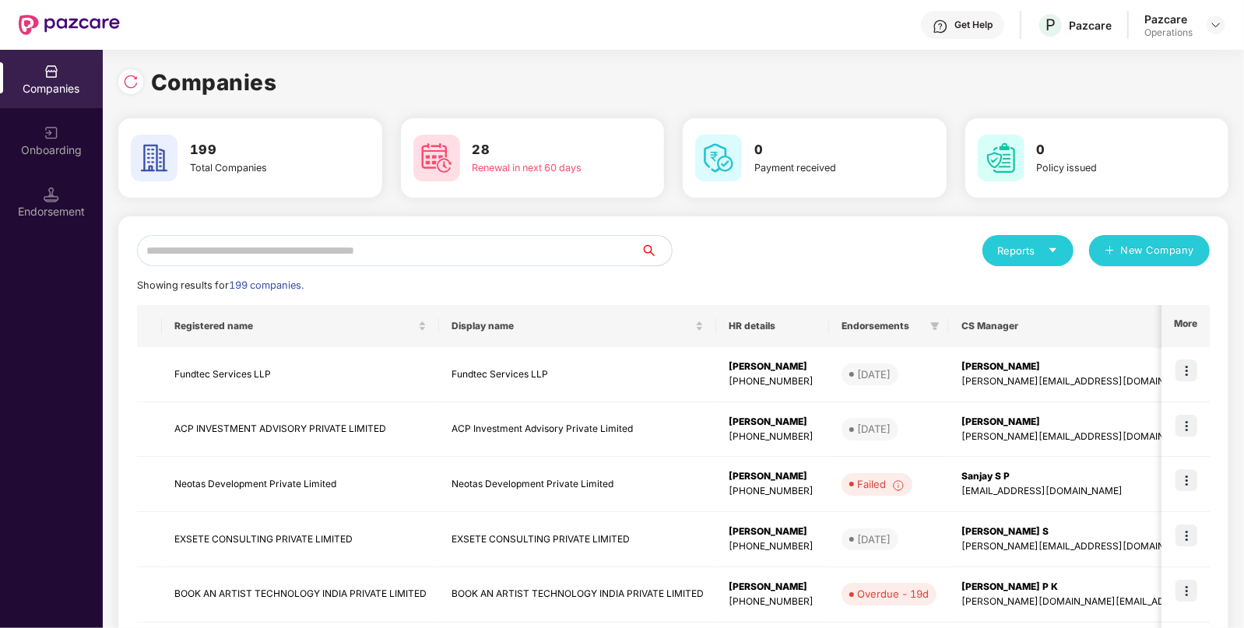
click at [528, 253] on input "text" at bounding box center [389, 250] width 504 height 31
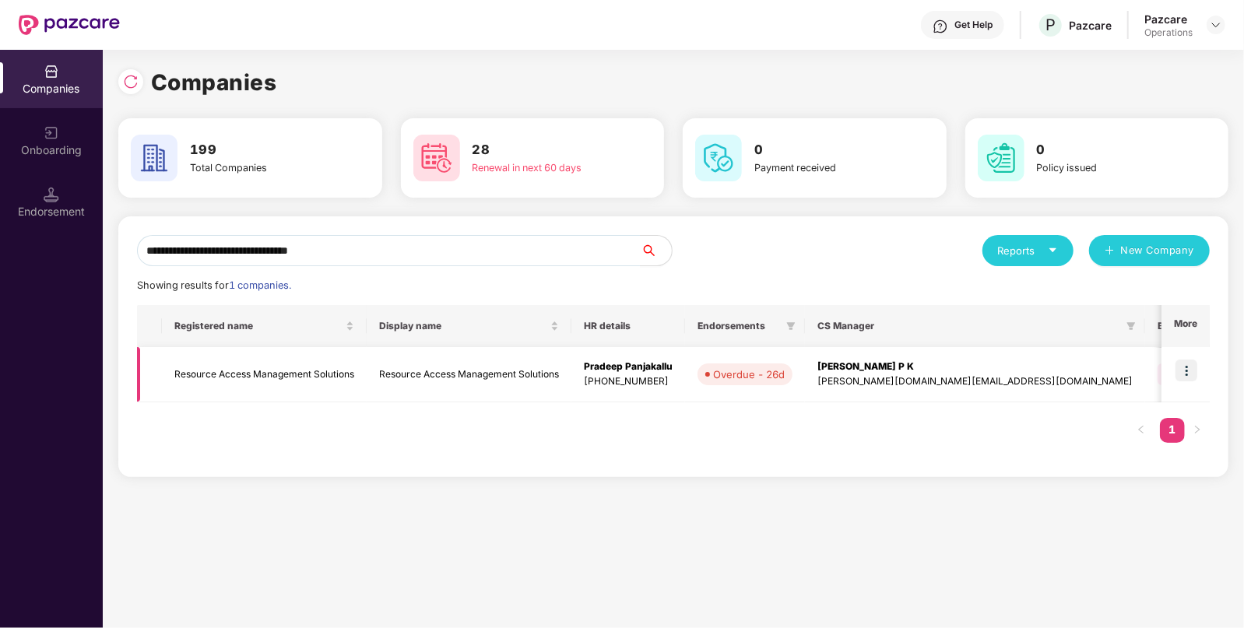
type input "**********"
click at [275, 374] on td "Resource Access Management Solutions" at bounding box center [264, 374] width 205 height 55
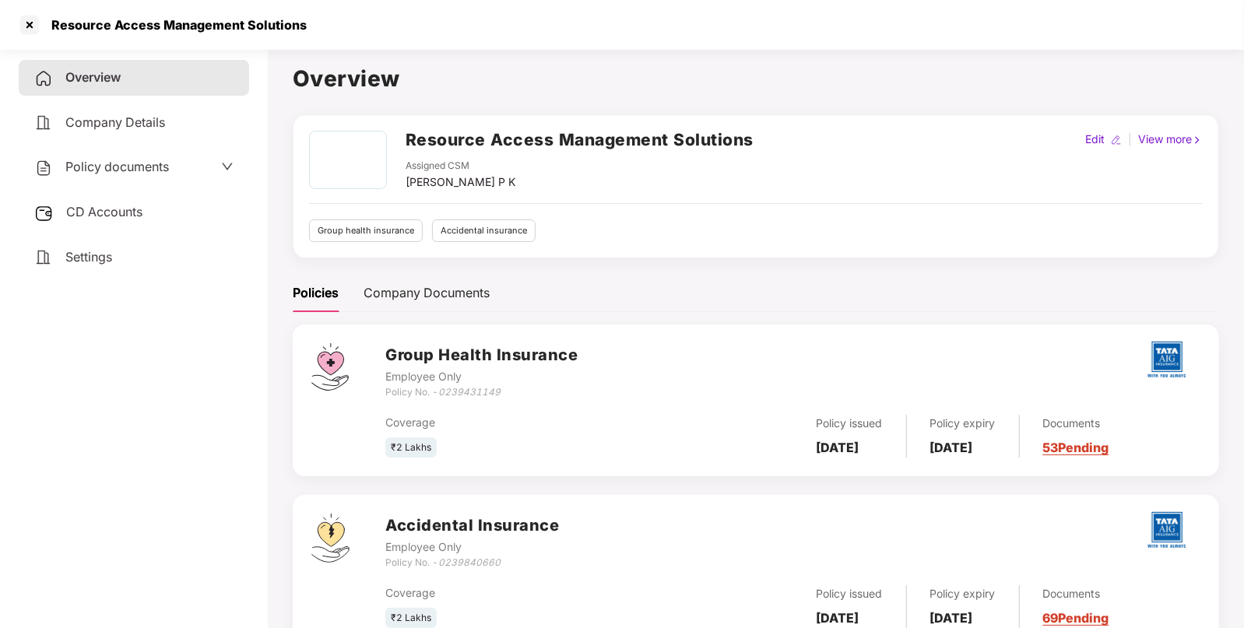
click at [179, 168] on div "Policy documents" at bounding box center [133, 167] width 199 height 20
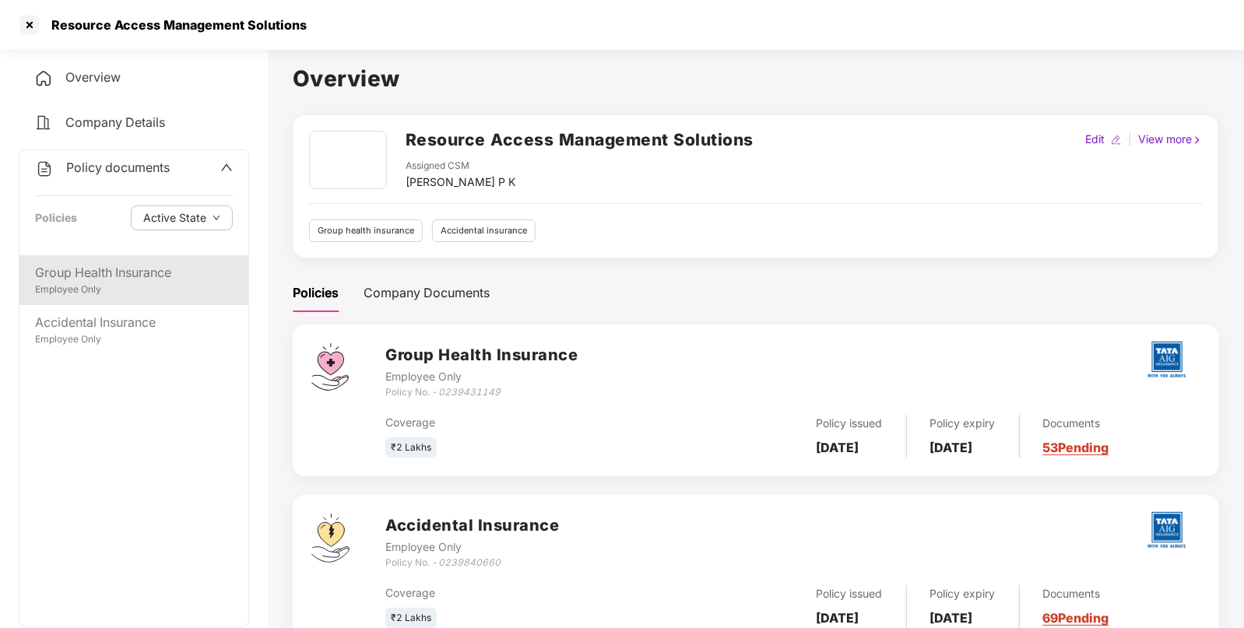
click at [132, 259] on div "Group Health Insurance Employee Only" at bounding box center [133, 280] width 229 height 50
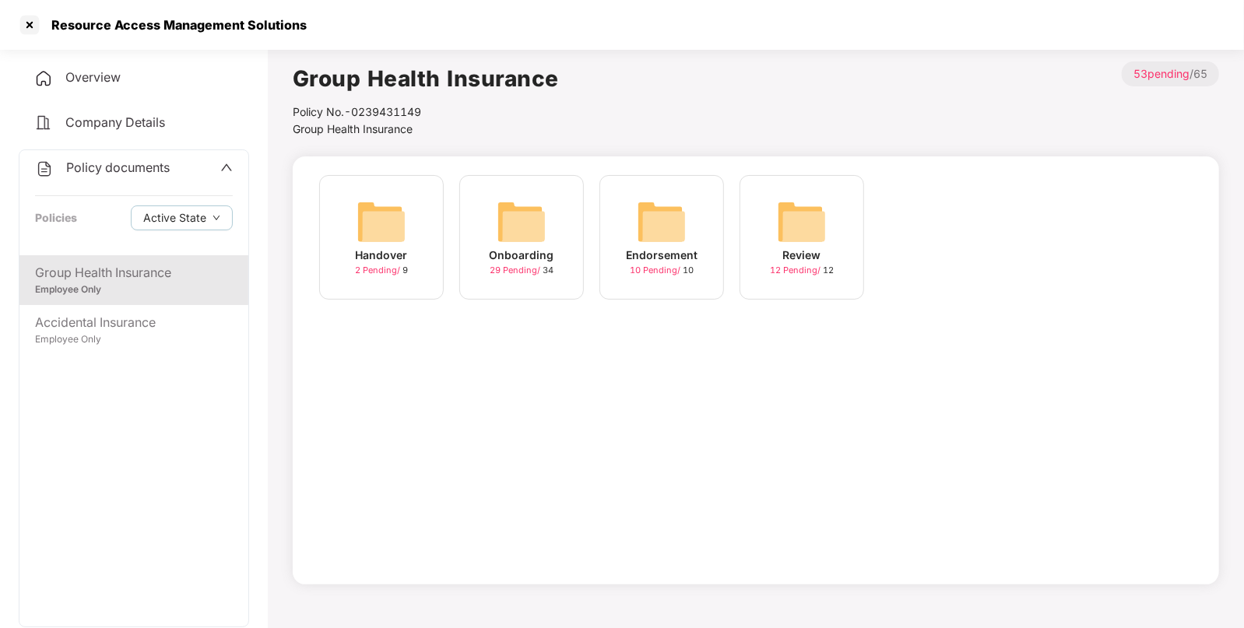
click at [689, 244] on div "Endorsement 10 Pending / 10" at bounding box center [661, 237] width 125 height 125
click at [782, 230] on img at bounding box center [802, 222] width 50 height 50
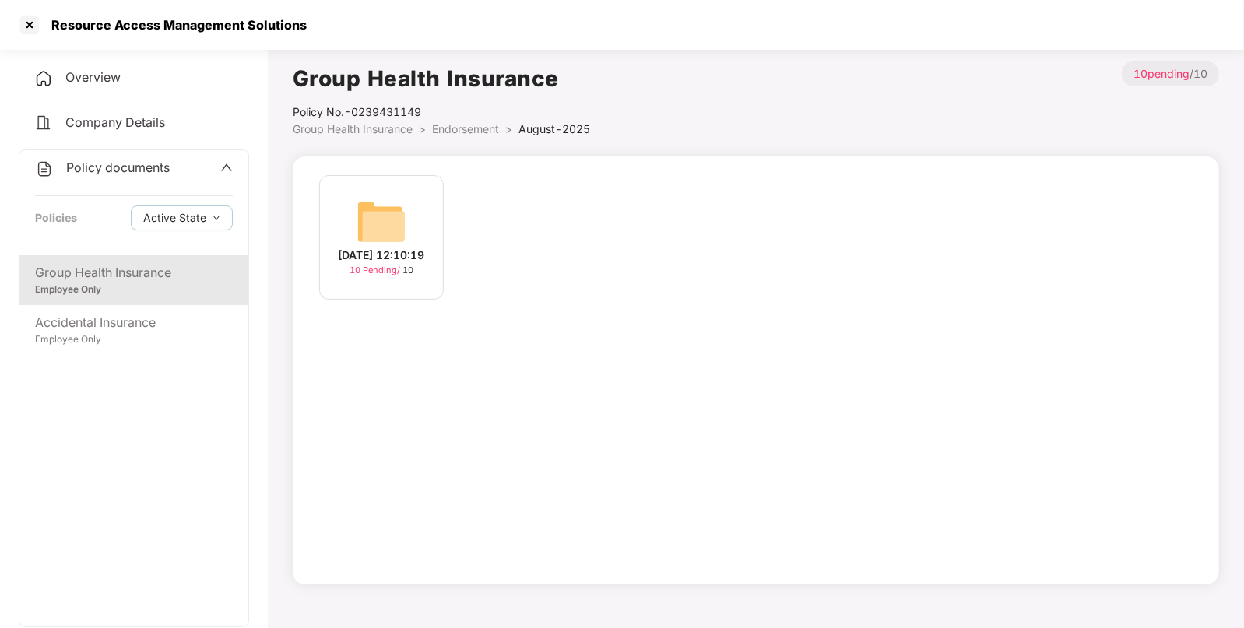
drag, startPoint x: 424, startPoint y: 227, endPoint x: 413, endPoint y: 226, distance: 11.7
click at [414, 227] on div "[DATE] 12:10:19 10 Pending / 10" at bounding box center [381, 237] width 125 height 125
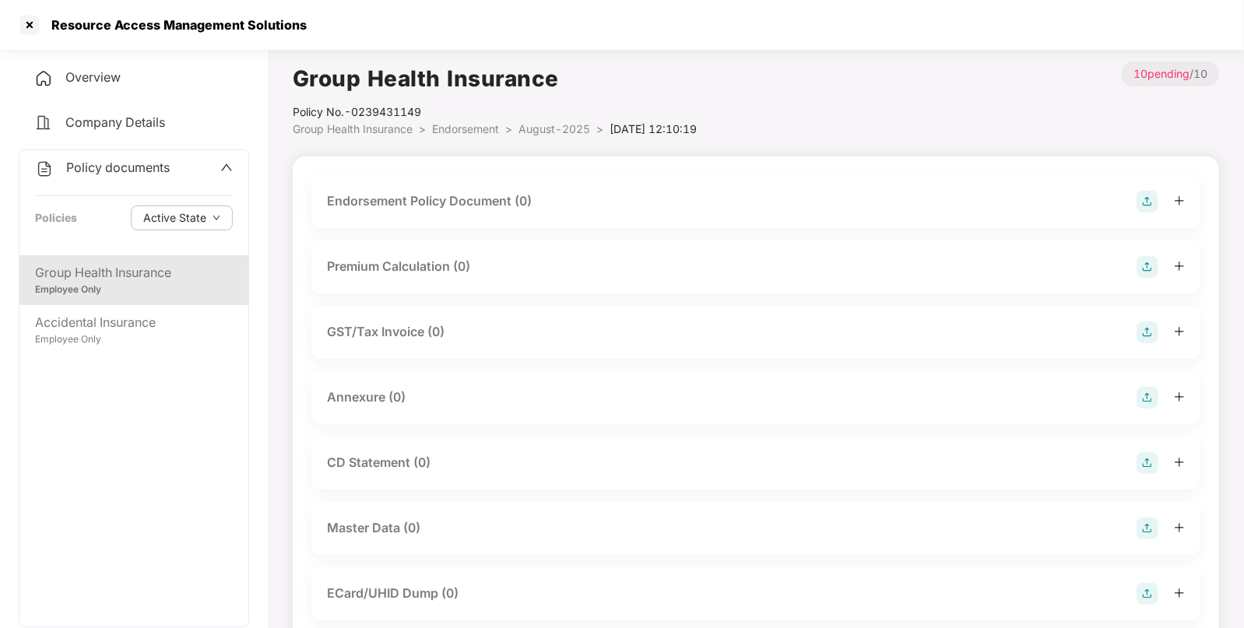
click at [1152, 203] on img at bounding box center [1147, 202] width 22 height 22
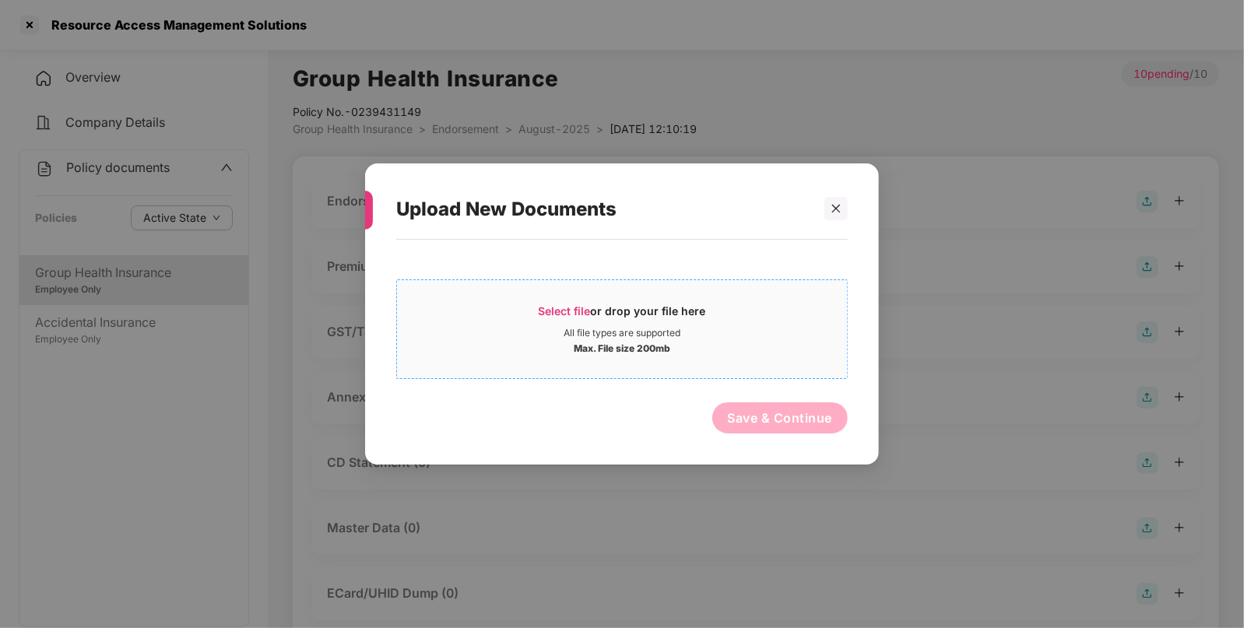
click at [712, 318] on div "Select file or drop your file here" at bounding box center [622, 315] width 450 height 23
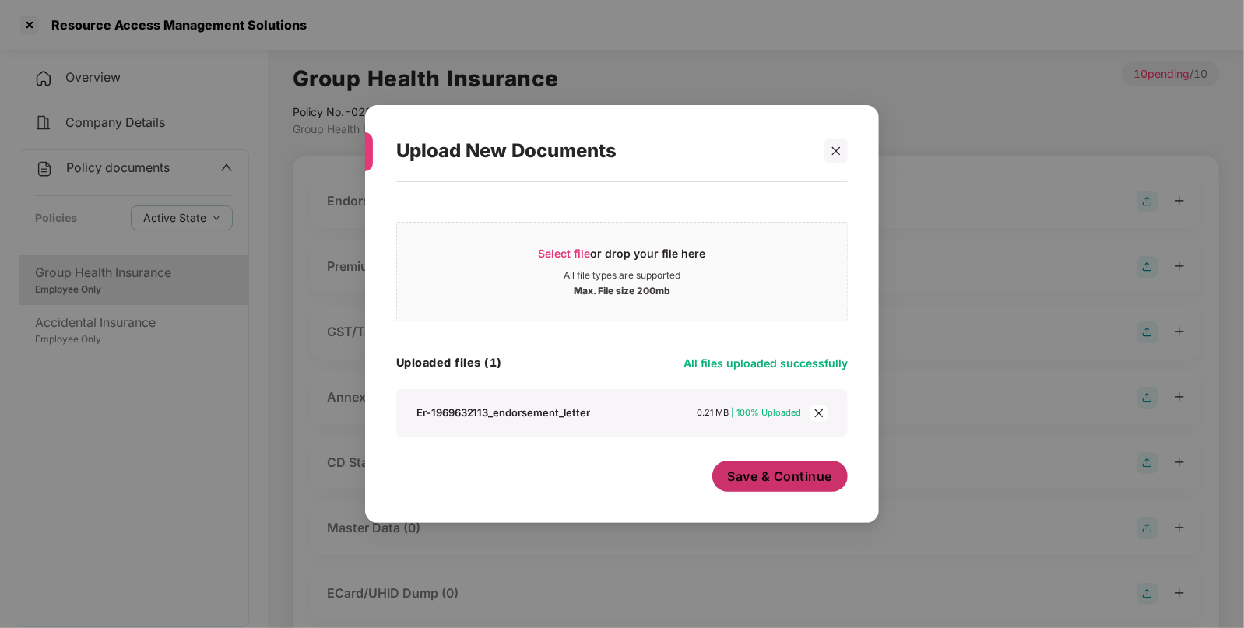
click at [793, 482] on span "Save & Continue" at bounding box center [780, 476] width 105 height 17
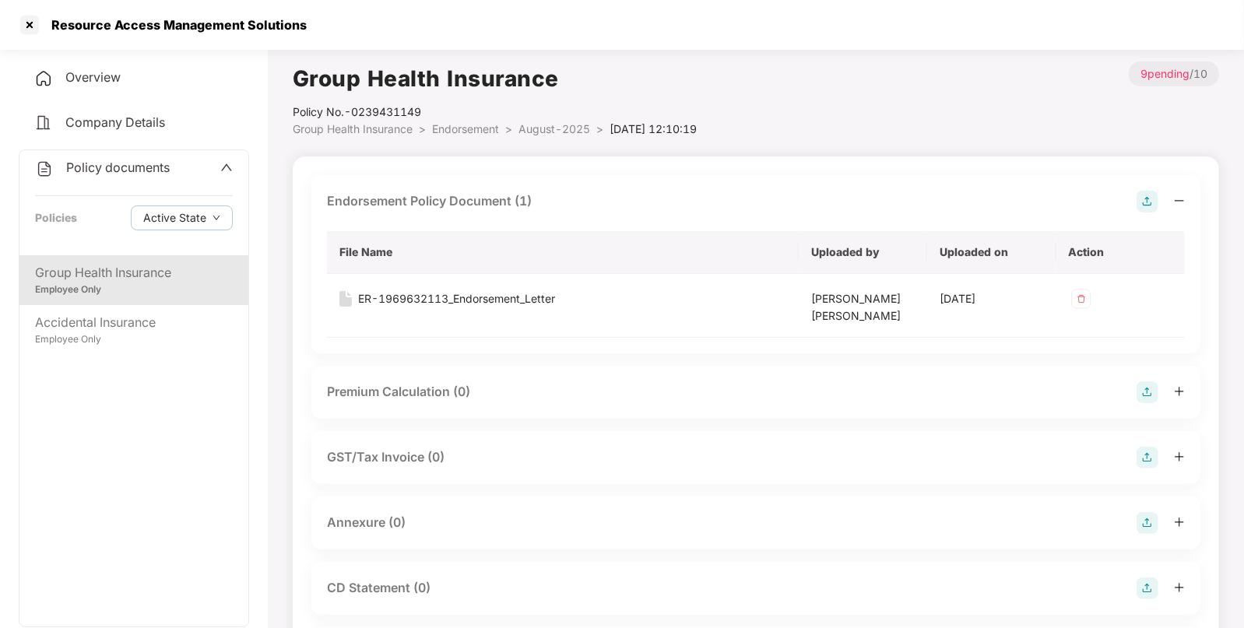
scroll to position [109, 0]
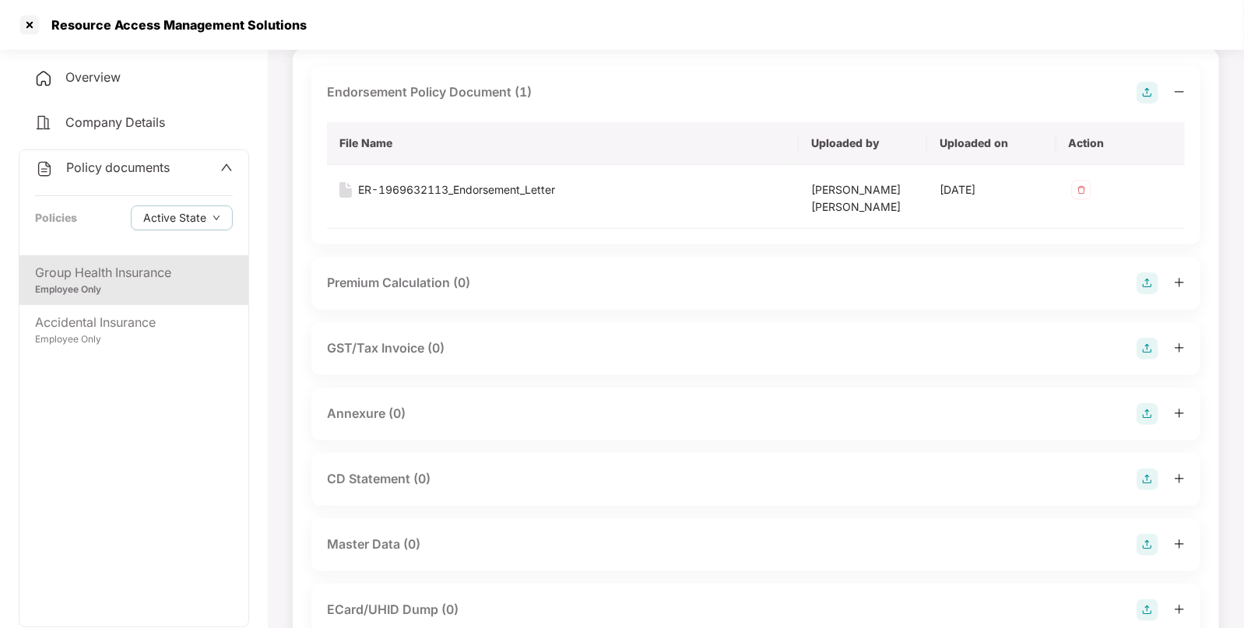
click at [1142, 410] on img at bounding box center [1147, 414] width 22 height 22
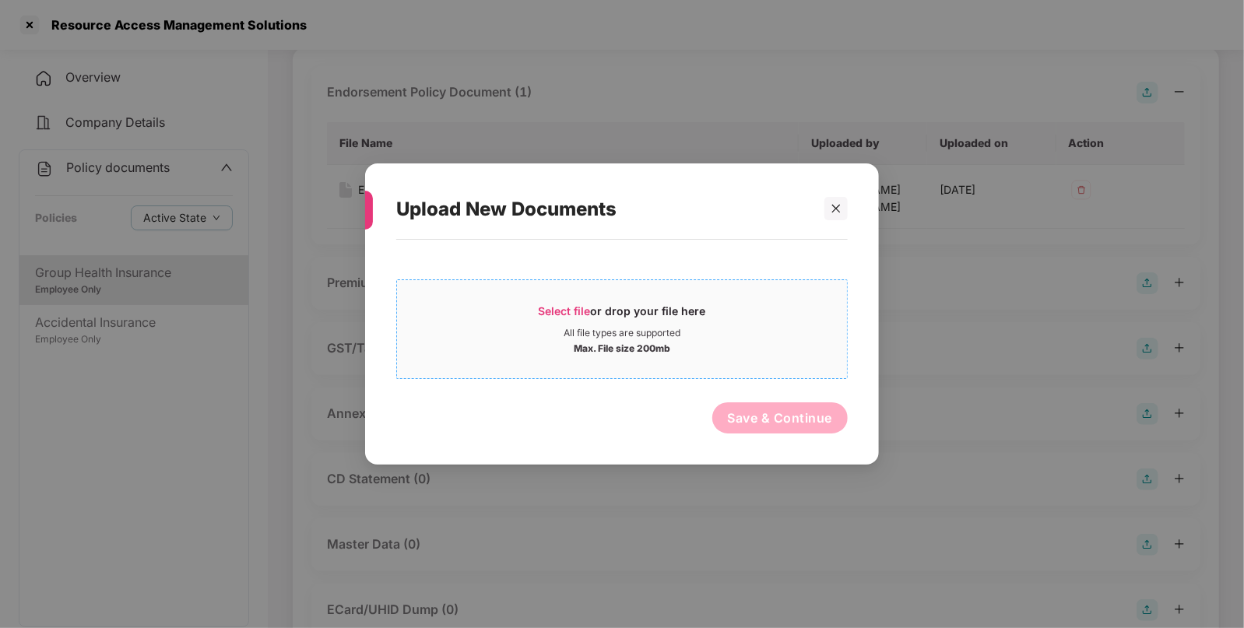
click at [663, 351] on div "Max. File size 200mb" at bounding box center [622, 347] width 97 height 16
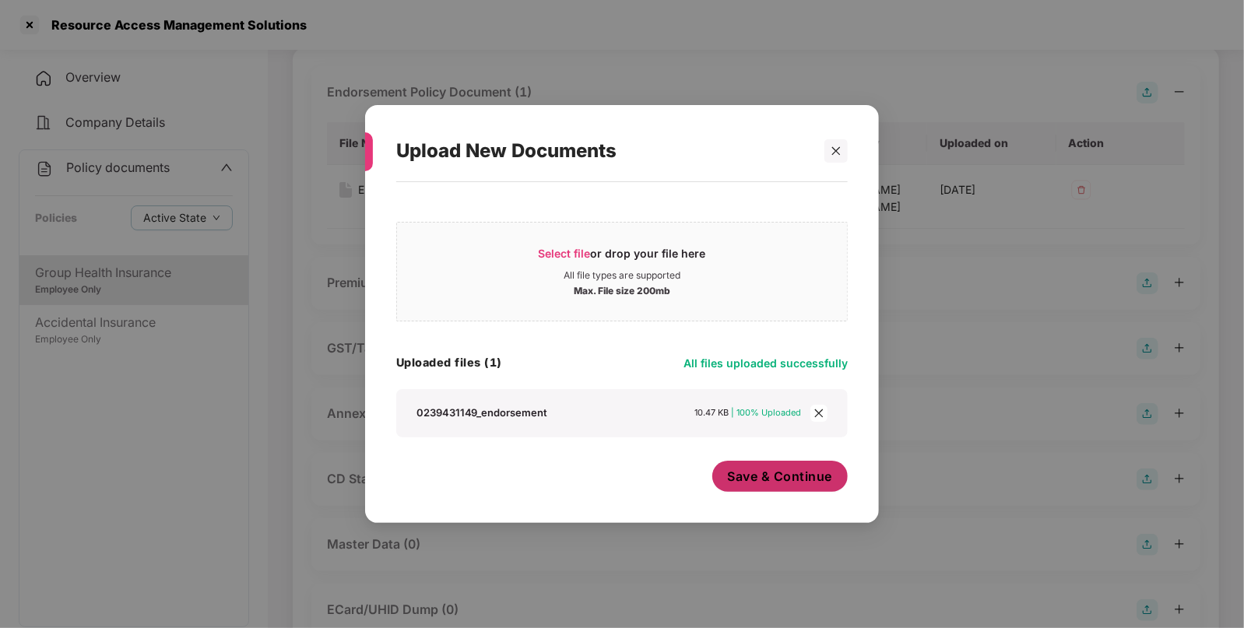
click at [795, 486] on button "Save & Continue" at bounding box center [780, 476] width 136 height 31
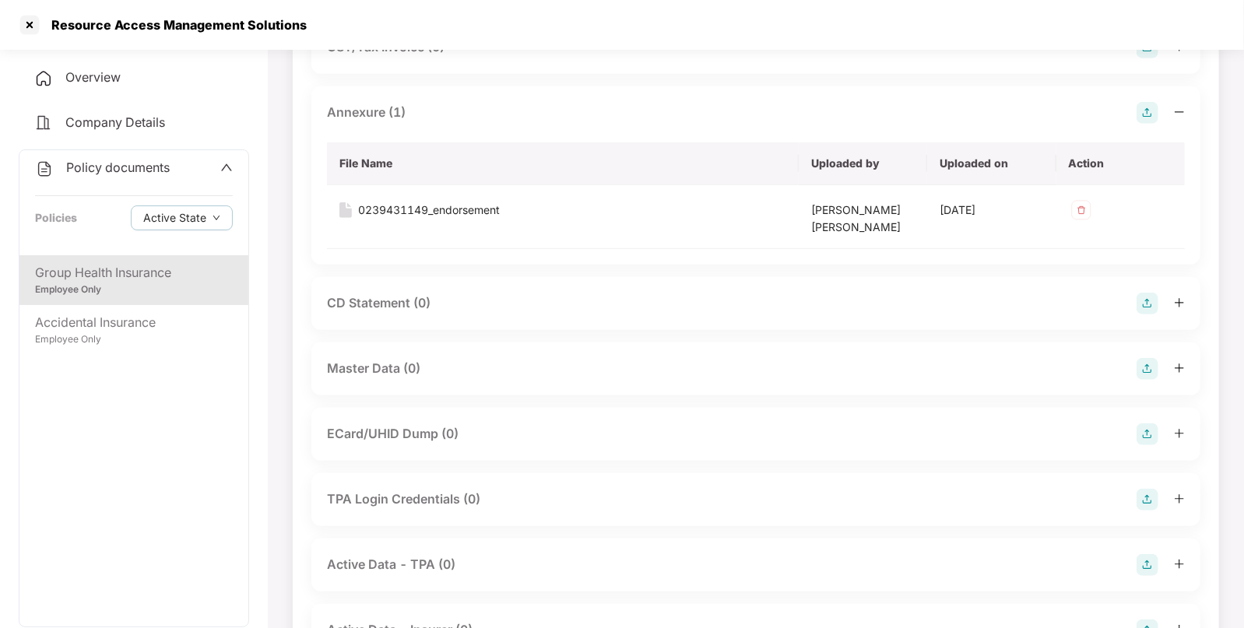
scroll to position [470, 0]
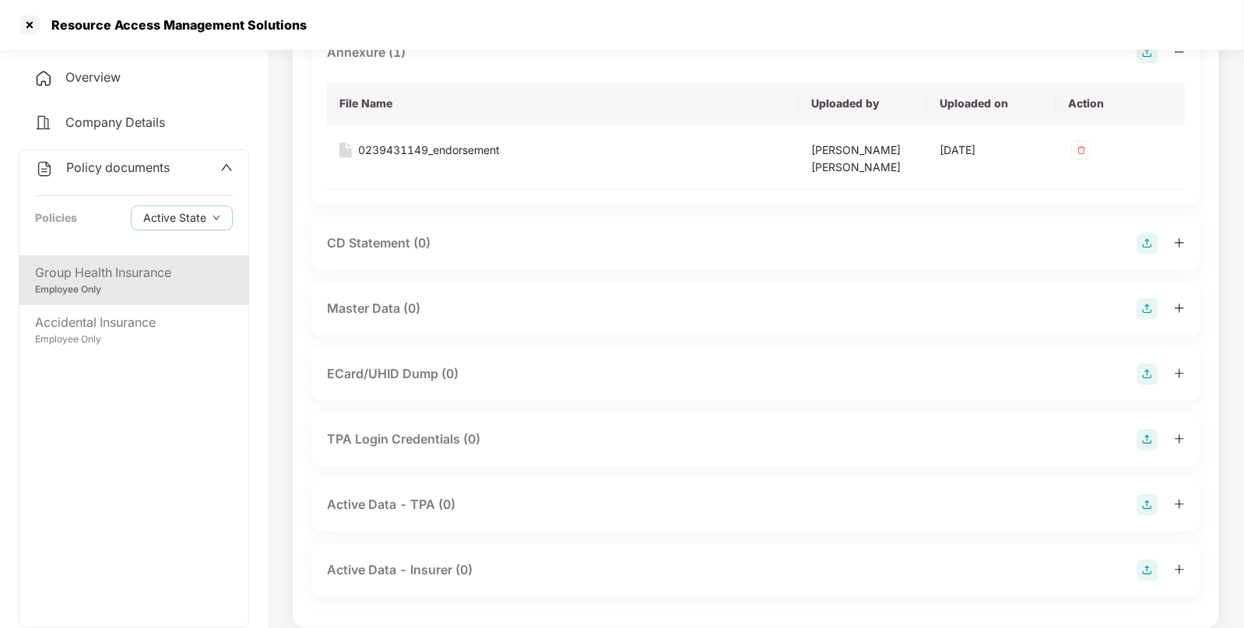
click at [1148, 299] on img at bounding box center [1147, 309] width 22 height 22
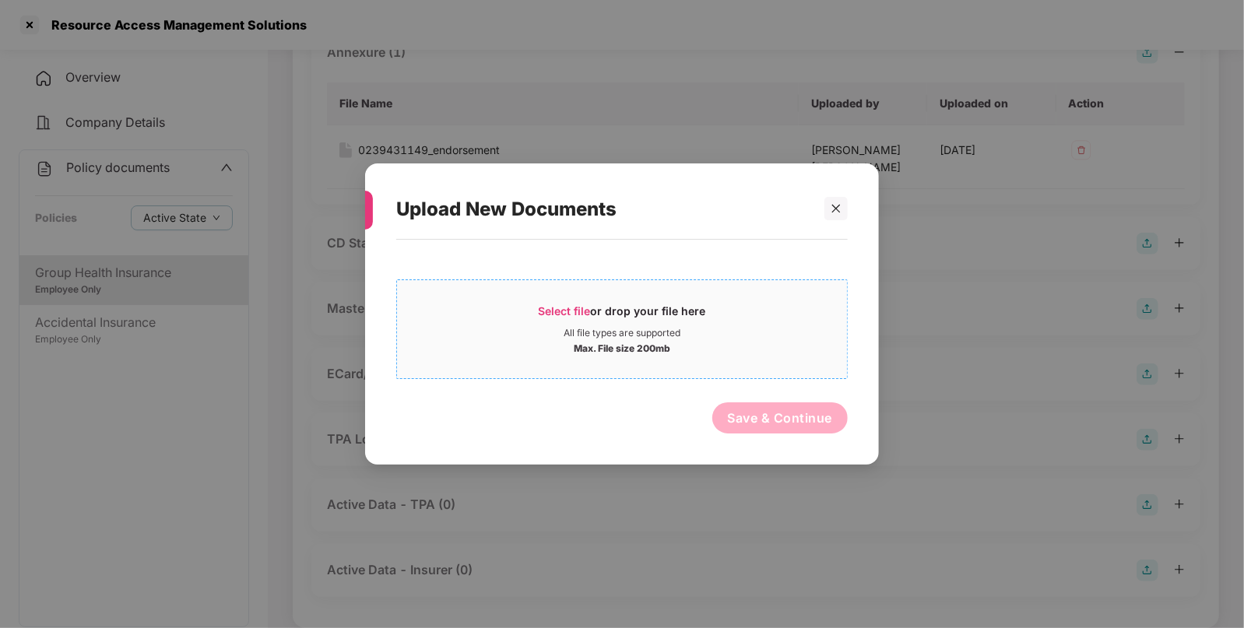
click at [677, 342] on div "Max. File size 200mb" at bounding box center [622, 347] width 450 height 16
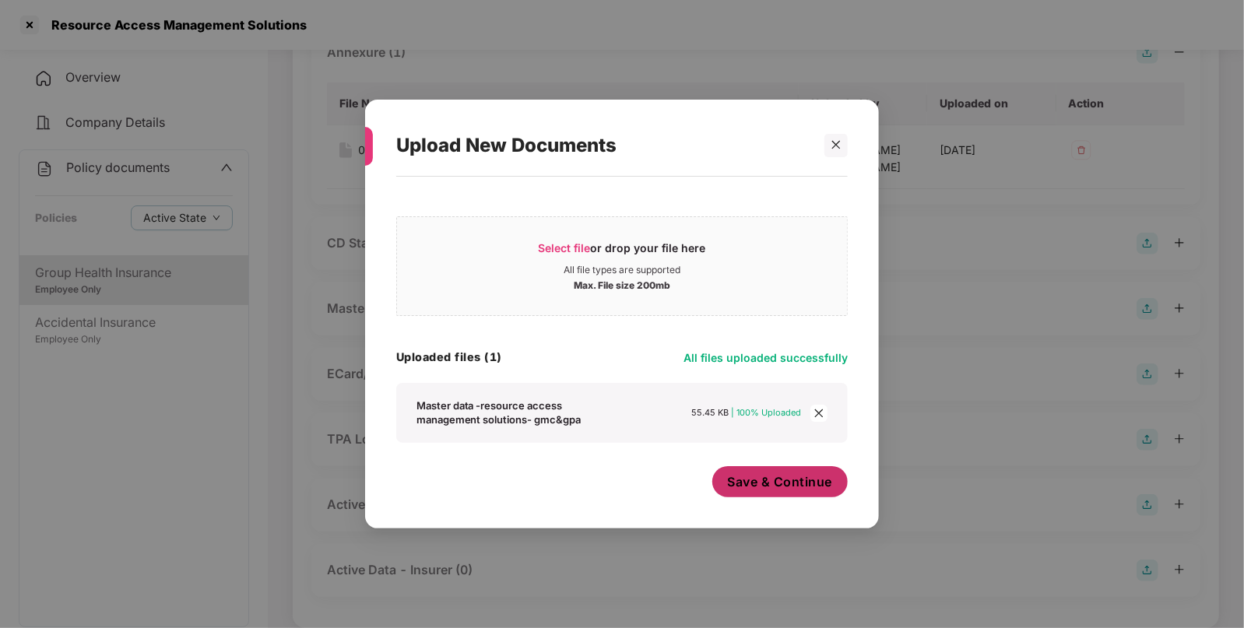
click at [806, 490] on span "Save & Continue" at bounding box center [780, 481] width 105 height 17
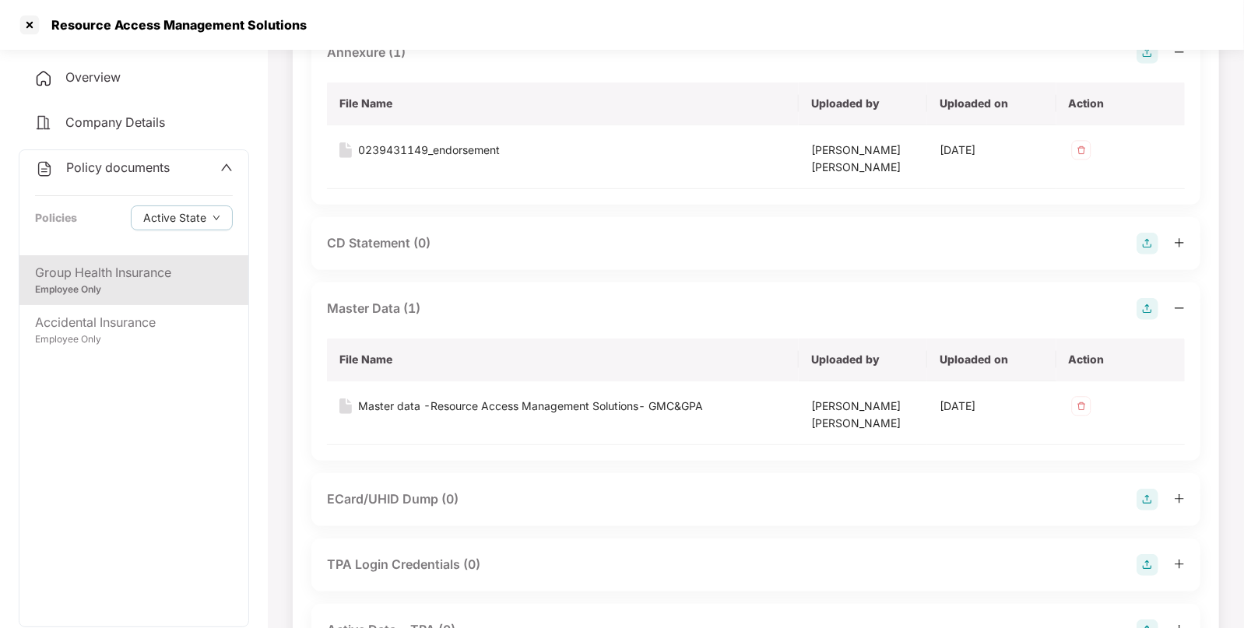
click at [162, 167] on span "Policy documents" at bounding box center [118, 168] width 104 height 16
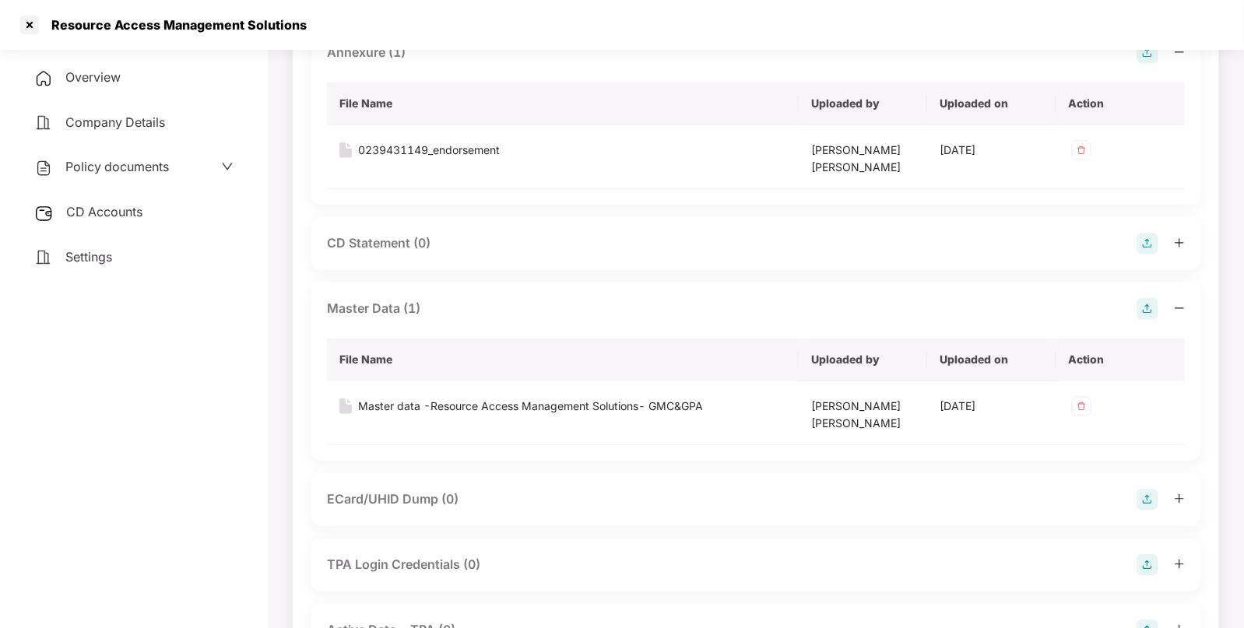
click at [147, 223] on div "CD Accounts" at bounding box center [134, 213] width 230 height 36
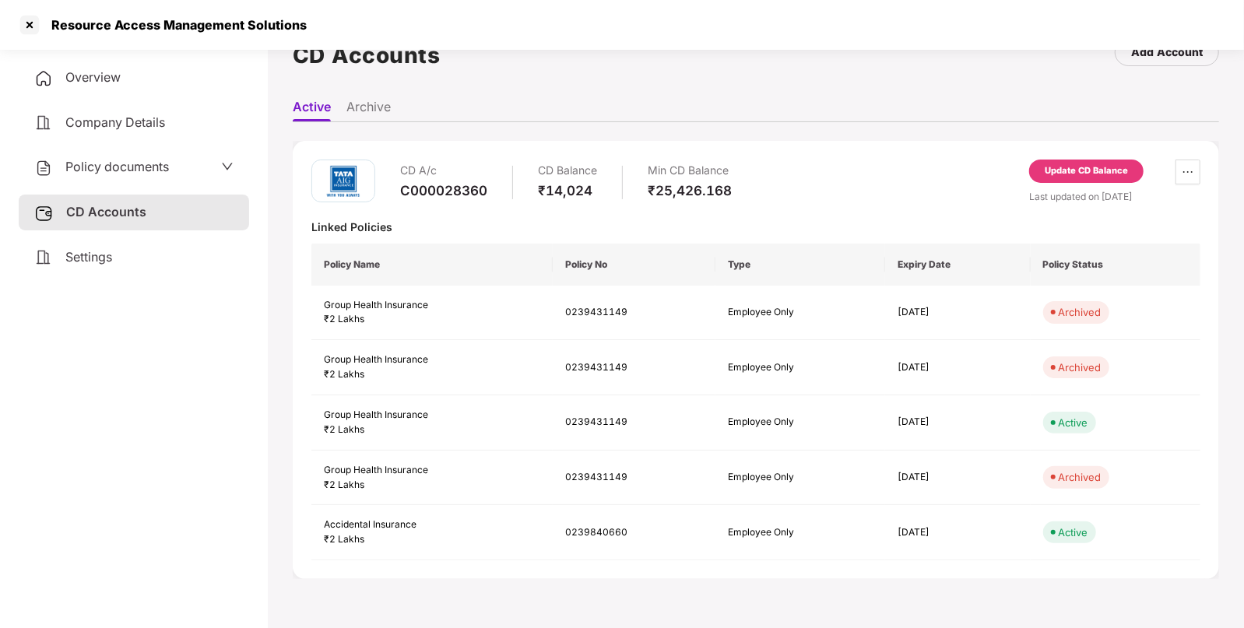
click at [1051, 174] on div "Update CD Balance" at bounding box center [1086, 171] width 83 height 14
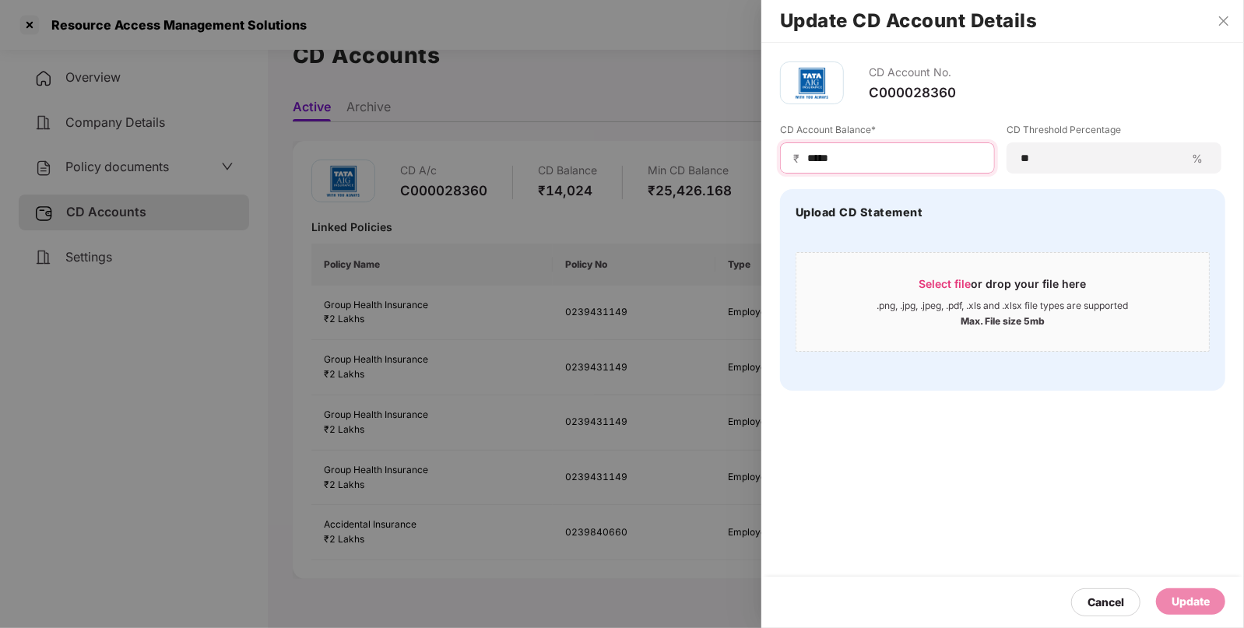
click at [861, 156] on input "*****" at bounding box center [894, 158] width 176 height 16
type input "*"
type input "*****"
click at [1179, 595] on div "Update" at bounding box center [1190, 601] width 38 height 17
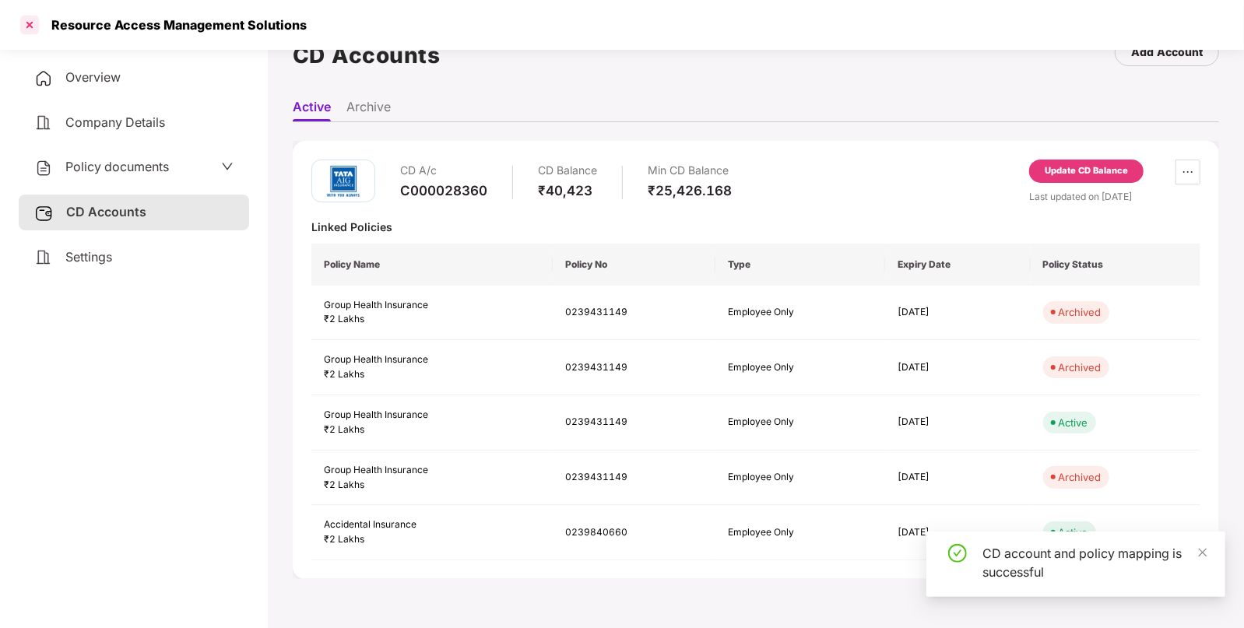
click at [31, 20] on div at bounding box center [29, 24] width 25 height 25
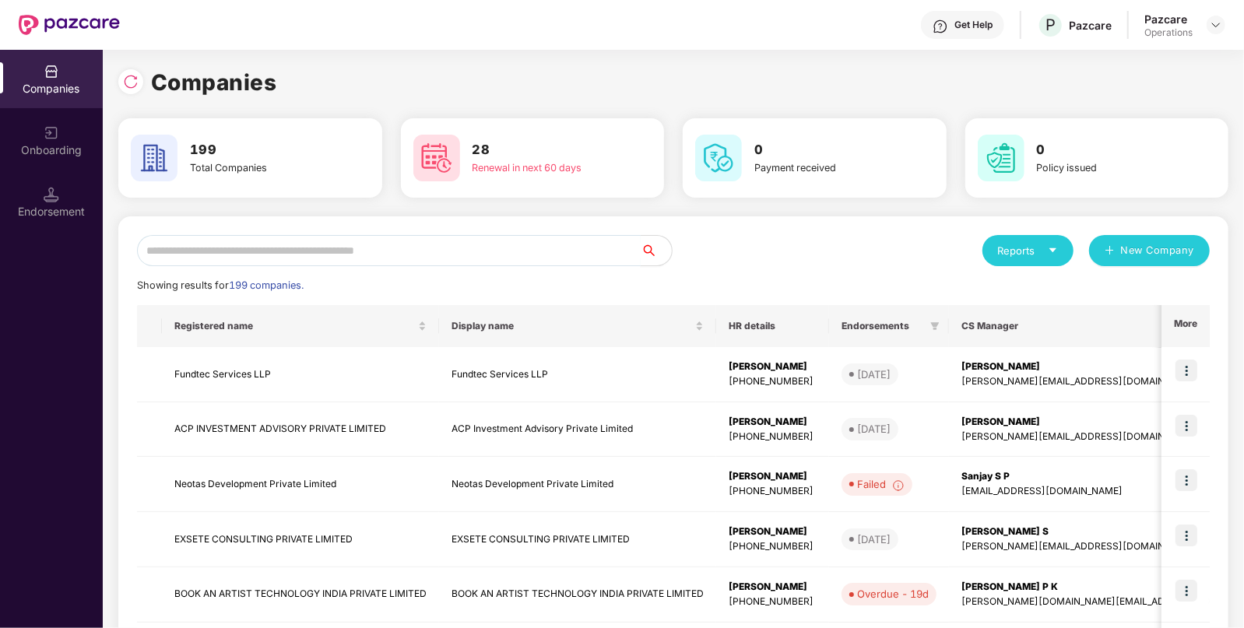
click at [494, 239] on input "text" at bounding box center [389, 250] width 504 height 31
paste input "**********"
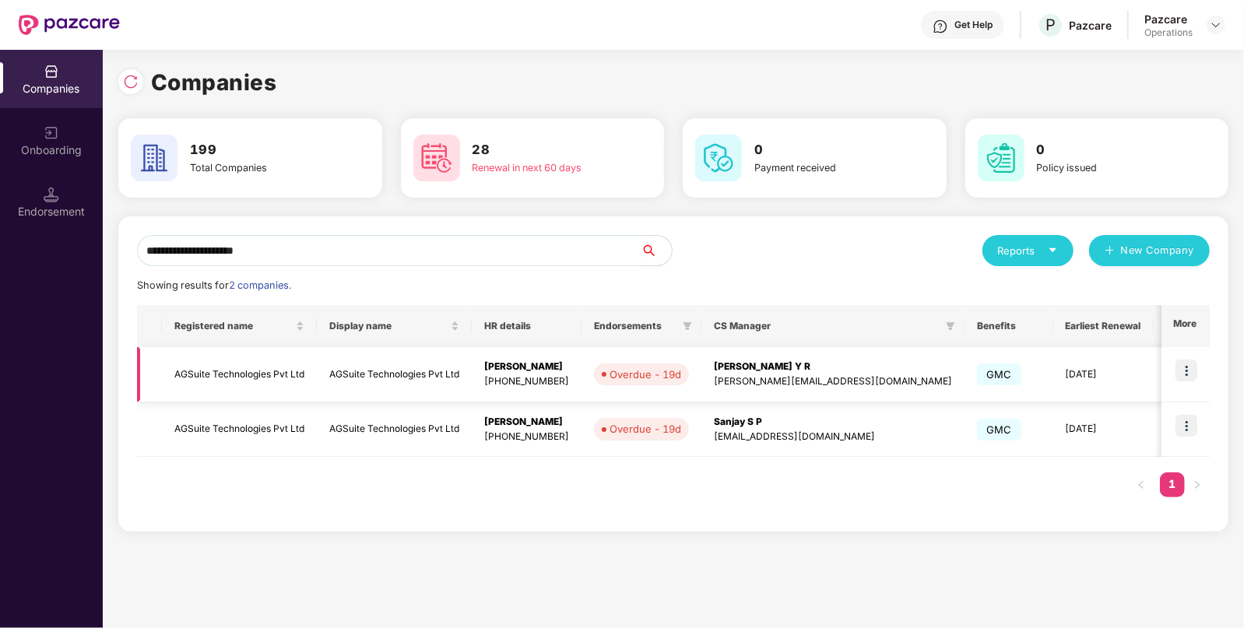
type input "**********"
click at [1185, 360] on img at bounding box center [1186, 371] width 22 height 22
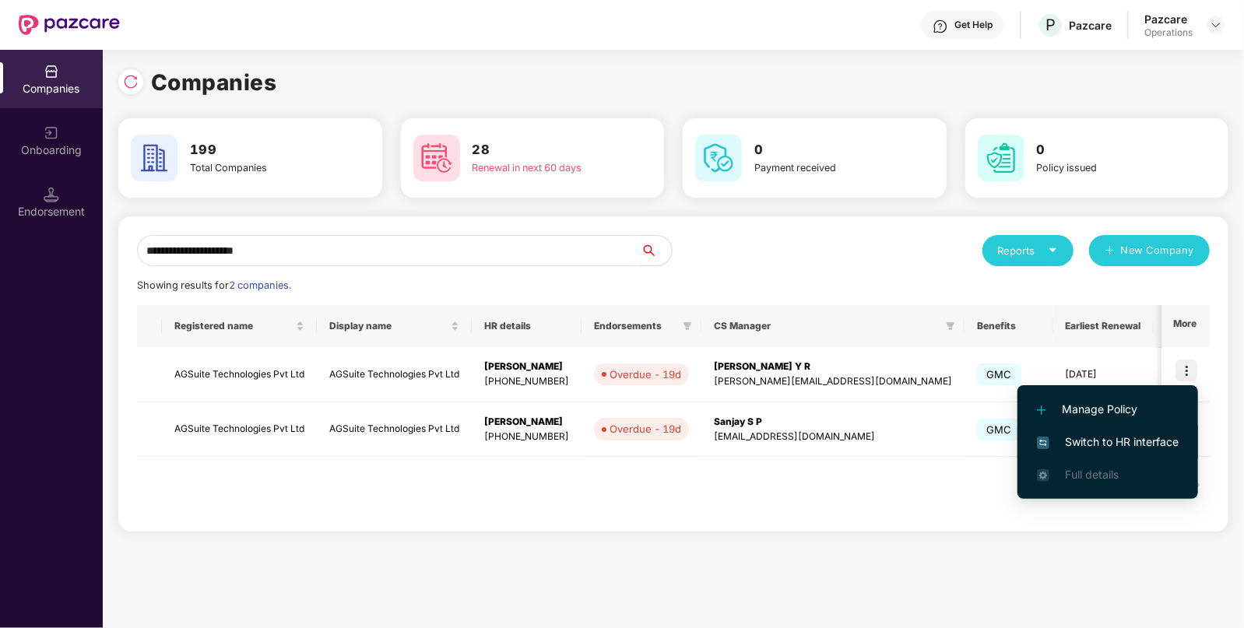
click at [1123, 444] on span "Switch to HR interface" at bounding box center [1108, 442] width 142 height 17
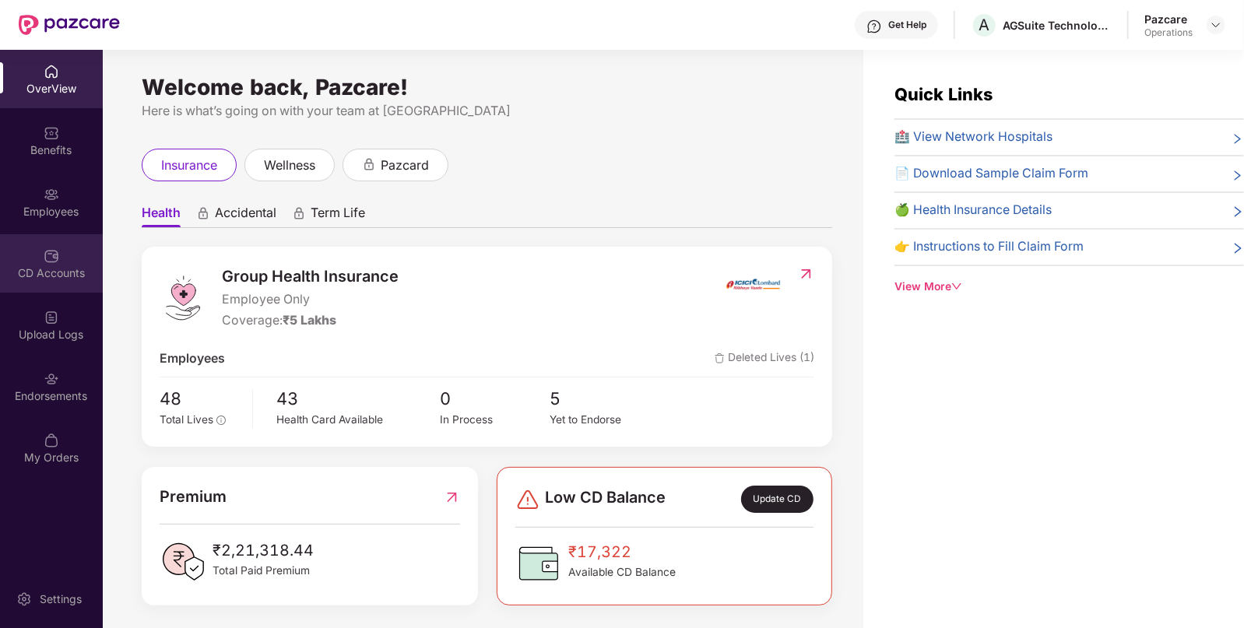
click at [65, 278] on div "CD Accounts" at bounding box center [51, 273] width 103 height 16
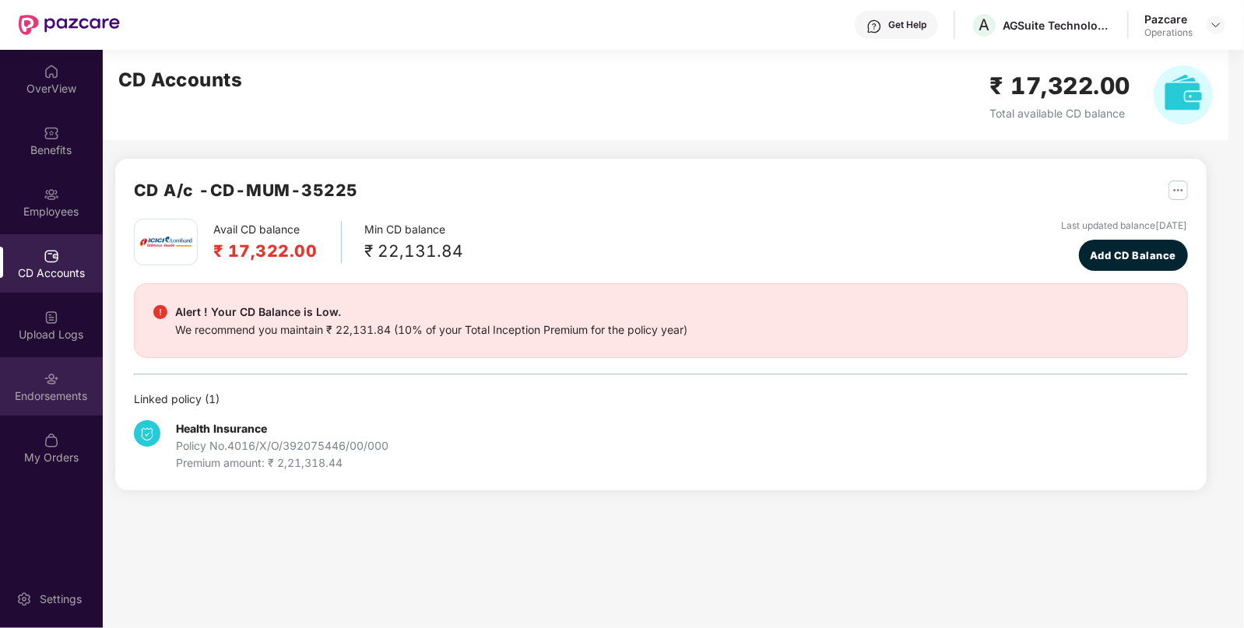
click at [54, 404] on div "Endorsements" at bounding box center [51, 386] width 103 height 58
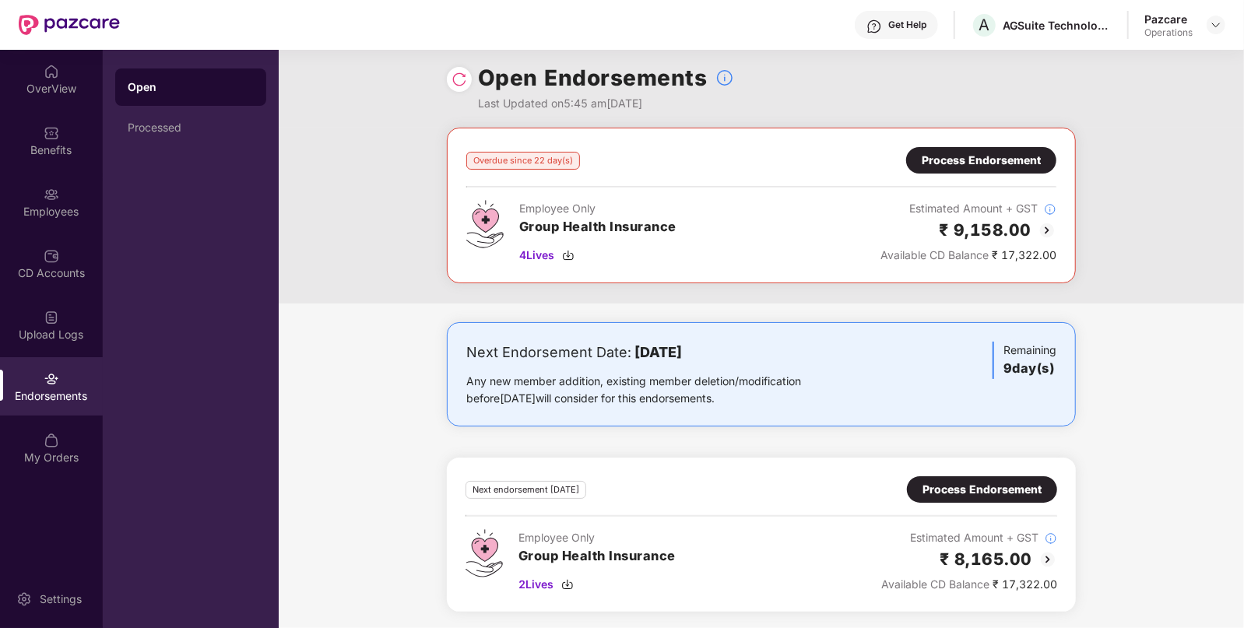
scroll to position [8, 0]
click at [985, 481] on div "Process Endorsement" at bounding box center [981, 489] width 119 height 17
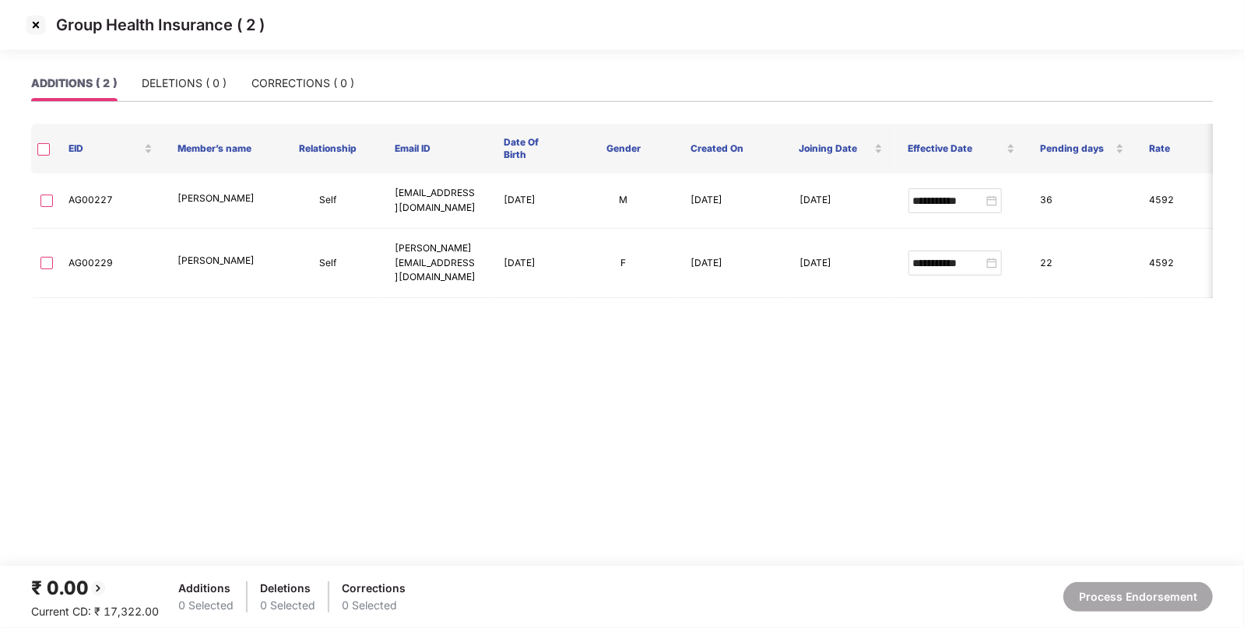
click at [40, 28] on img at bounding box center [35, 24] width 25 height 25
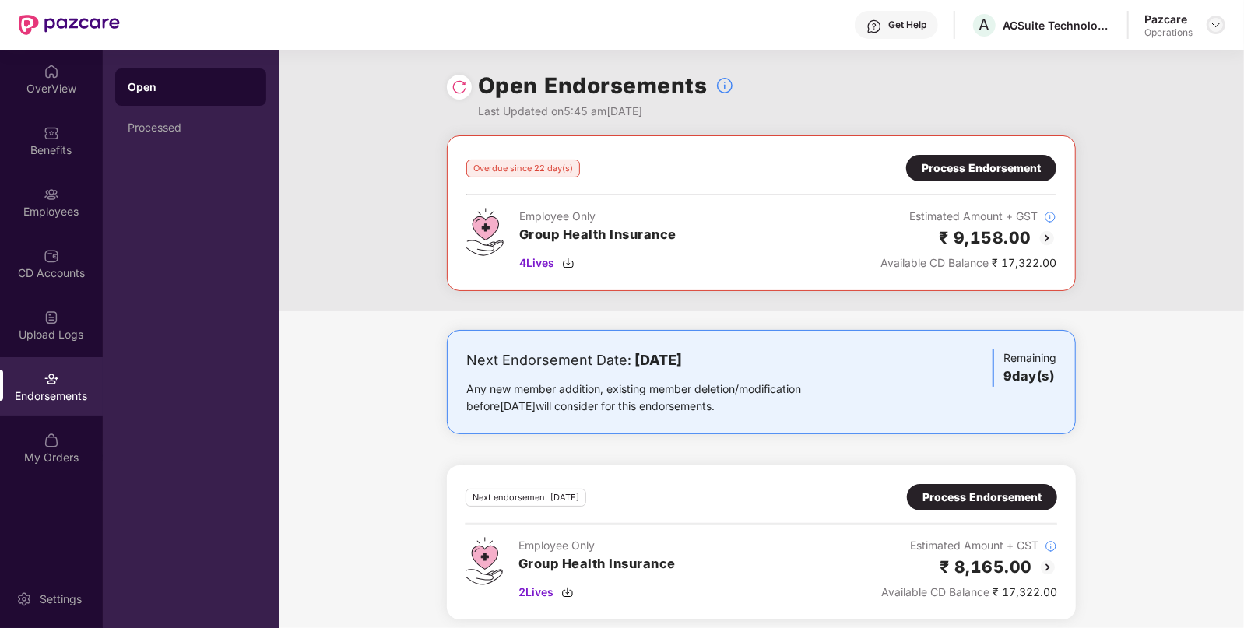
click at [1211, 19] on img at bounding box center [1216, 25] width 12 height 12
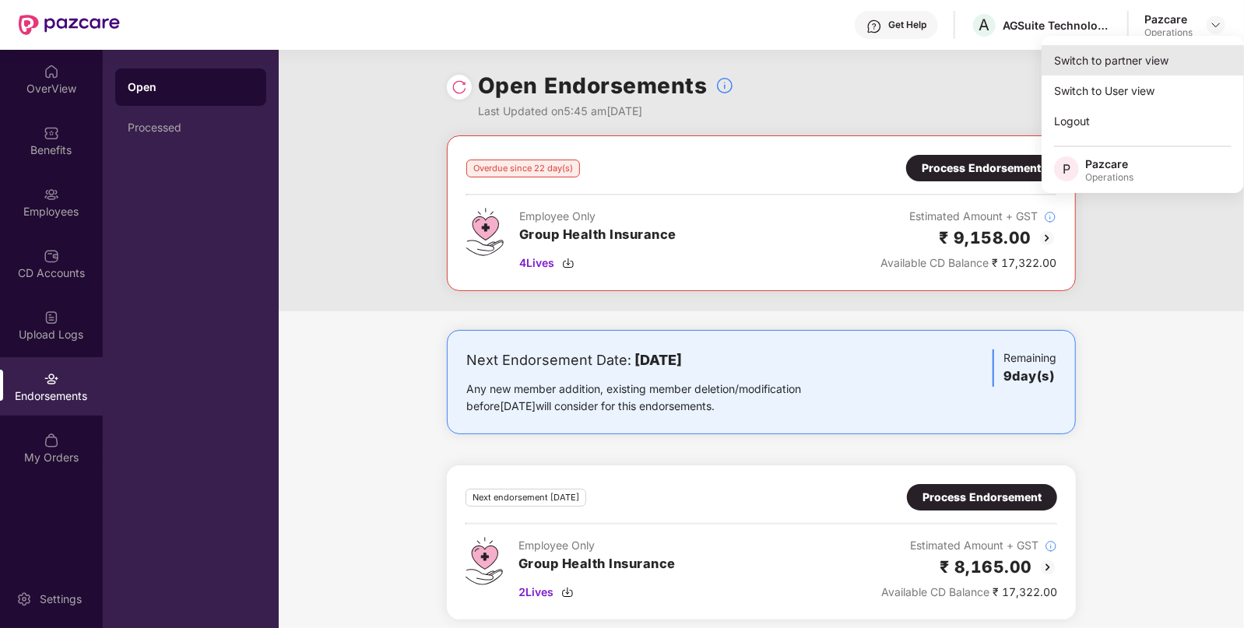
click at [1152, 68] on div "Switch to partner view" at bounding box center [1142, 60] width 202 height 30
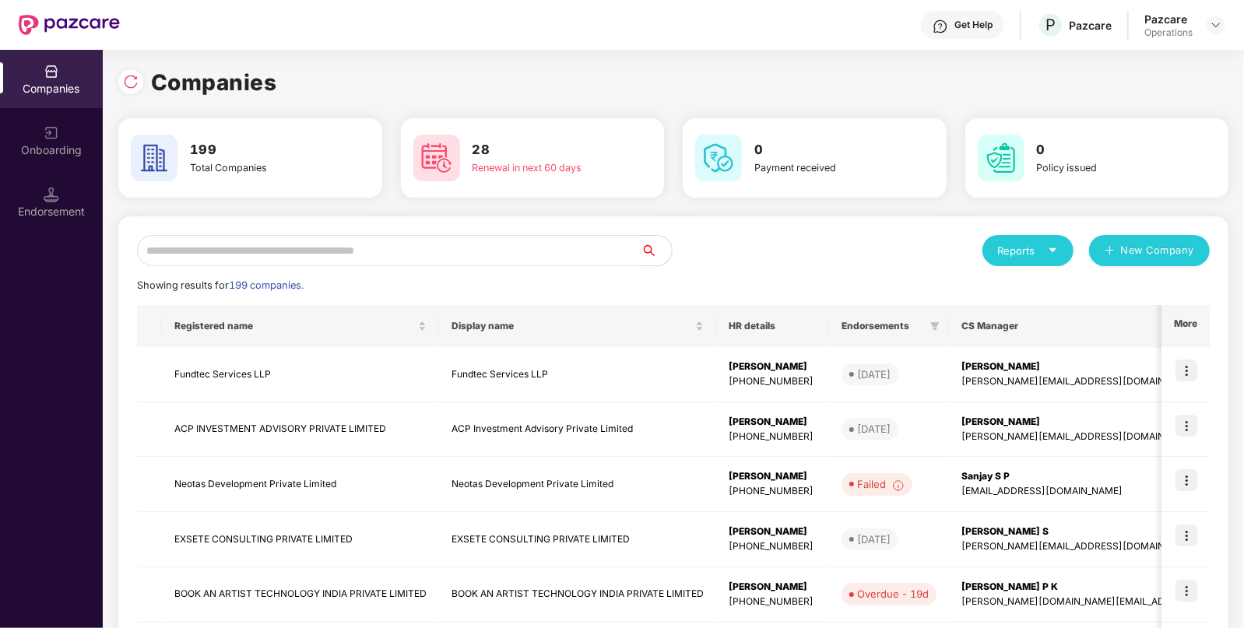
click at [539, 251] on input "text" at bounding box center [389, 250] width 504 height 31
paste input "**********"
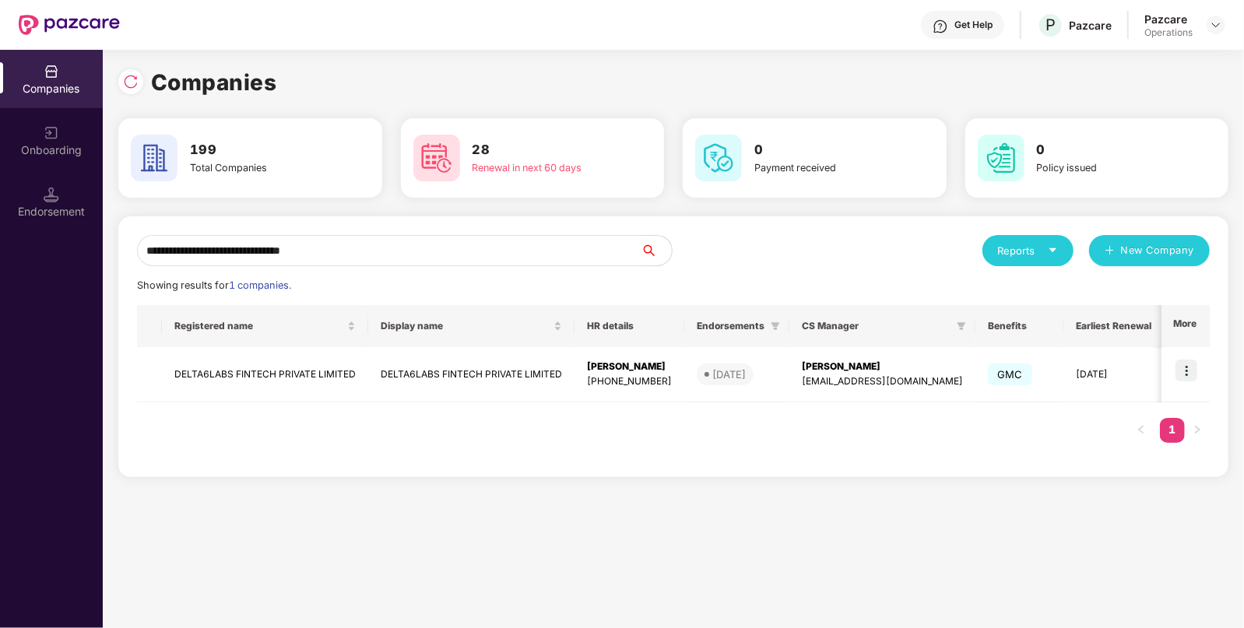
type input "**********"
click at [1190, 375] on img at bounding box center [1186, 371] width 22 height 22
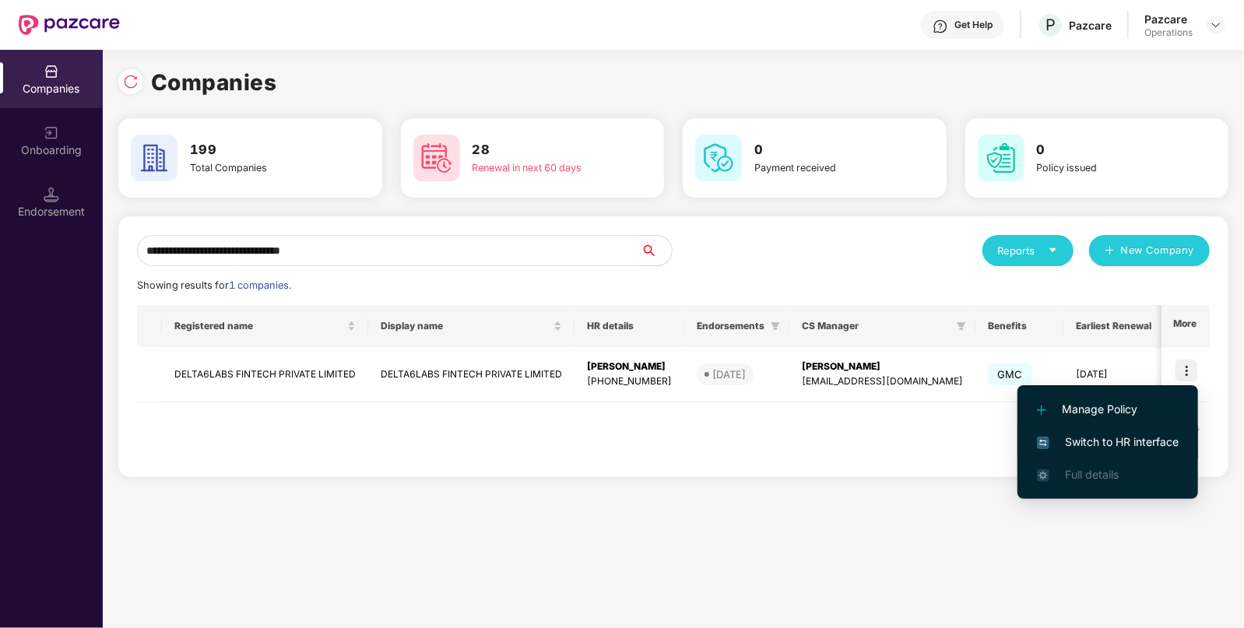
click at [1135, 434] on span "Switch to HR interface" at bounding box center [1108, 442] width 142 height 17
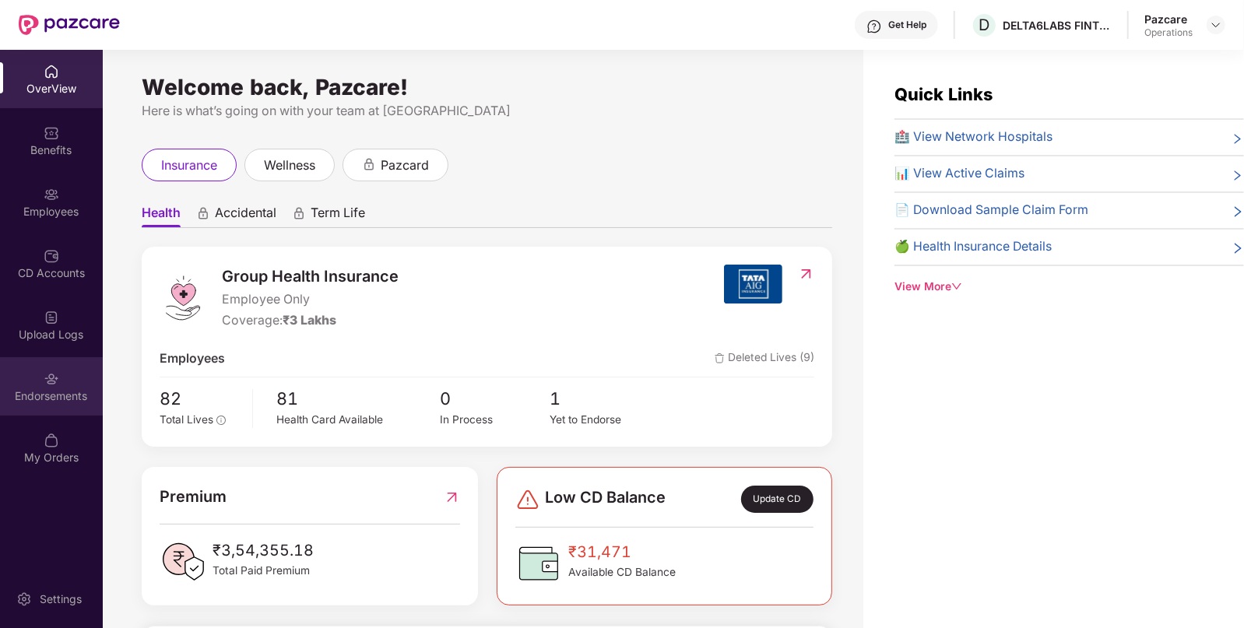
click at [39, 379] on div "Endorsements" at bounding box center [51, 386] width 103 height 58
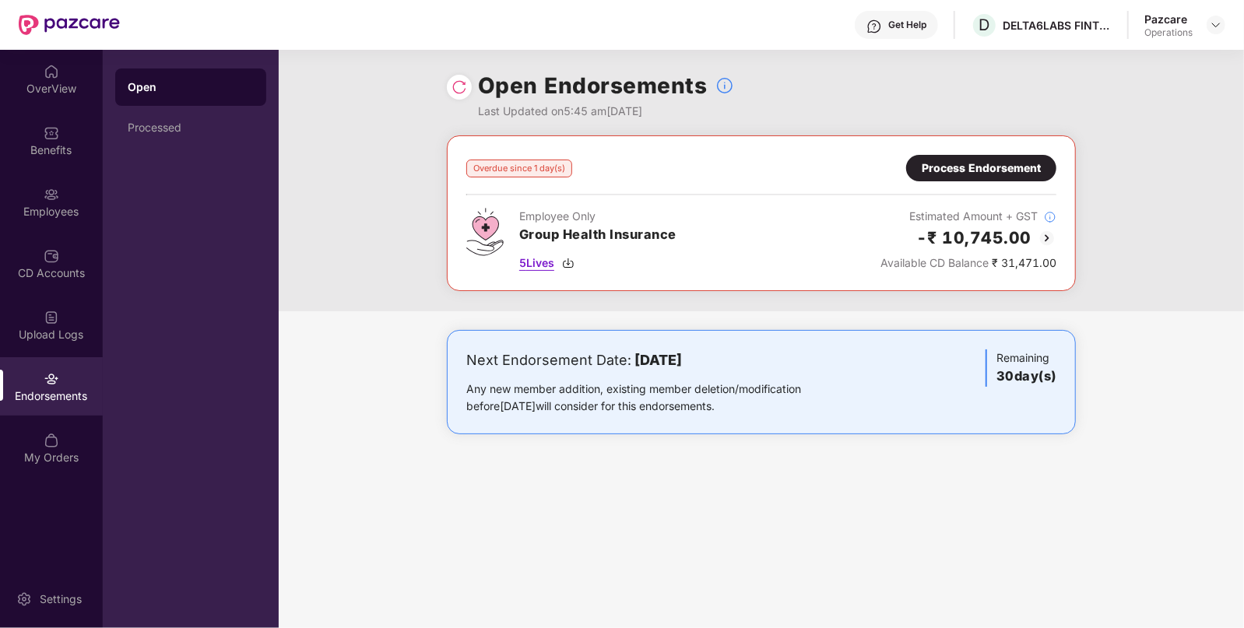
click at [553, 262] on span "5 Lives" at bounding box center [536, 263] width 35 height 17
